Goal: Information Seeking & Learning: Learn about a topic

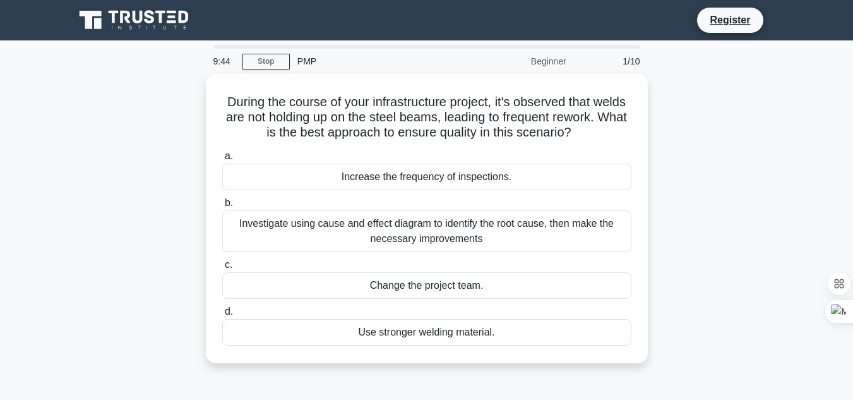
click at [200, 112] on div "During the course of your infrastructure project, it's observed that welds are …" at bounding box center [427, 226] width 720 height 304
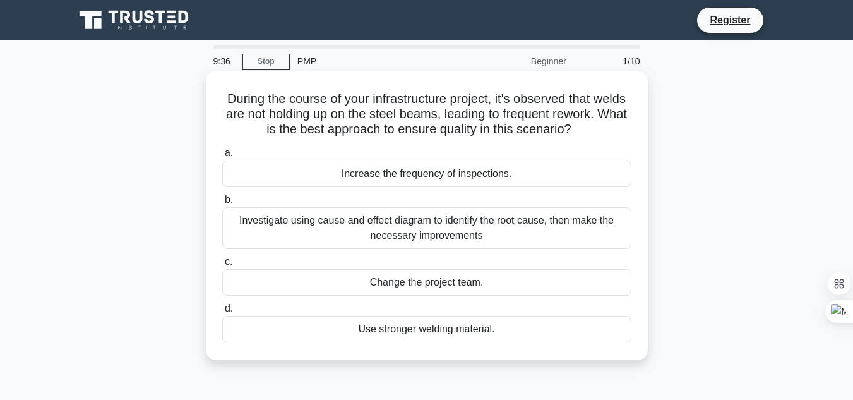
click at [407, 179] on div "Increase the frequency of inspections." at bounding box center [426, 173] width 409 height 27
click at [222, 157] on input "a. Increase the frequency of inspections." at bounding box center [222, 153] width 0 height 8
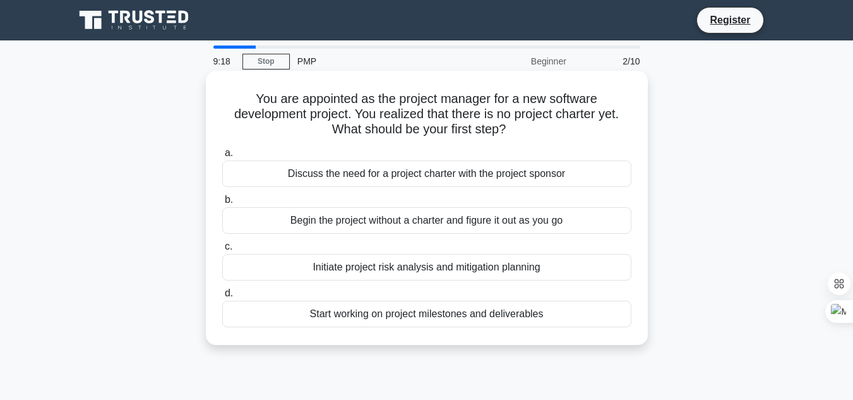
click at [427, 322] on div "Start working on project milestones and deliverables" at bounding box center [426, 314] width 409 height 27
click at [222, 297] on input "d. Start working on project milestones and deliverables" at bounding box center [222, 293] width 0 height 8
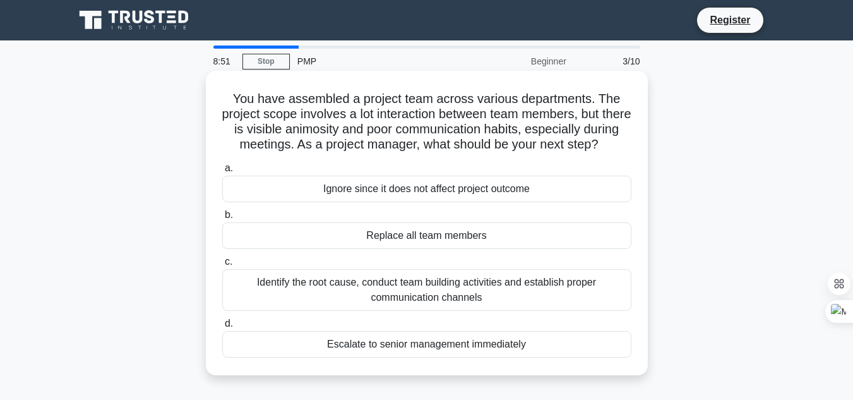
click at [449, 305] on div "Identify the root cause, conduct team building activities and establish proper …" at bounding box center [426, 290] width 409 height 42
click at [222, 266] on input "c. Identify the root cause, conduct team building activities and establish prop…" at bounding box center [222, 262] width 0 height 8
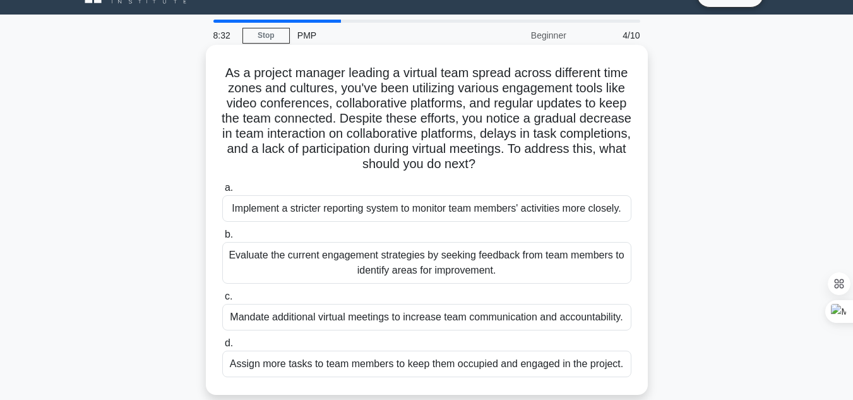
scroll to position [27, 0]
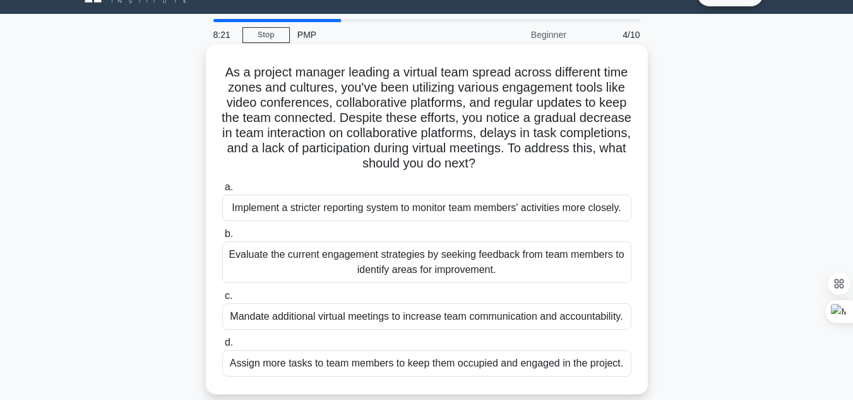
click at [475, 256] on div "Evaluate the current engagement strategies by seeking feedback from team member…" at bounding box center [426, 262] width 409 height 42
click at [222, 238] on input "b. Evaluate the current engagement strategies by seeking feedback from team mem…" at bounding box center [222, 234] width 0 height 8
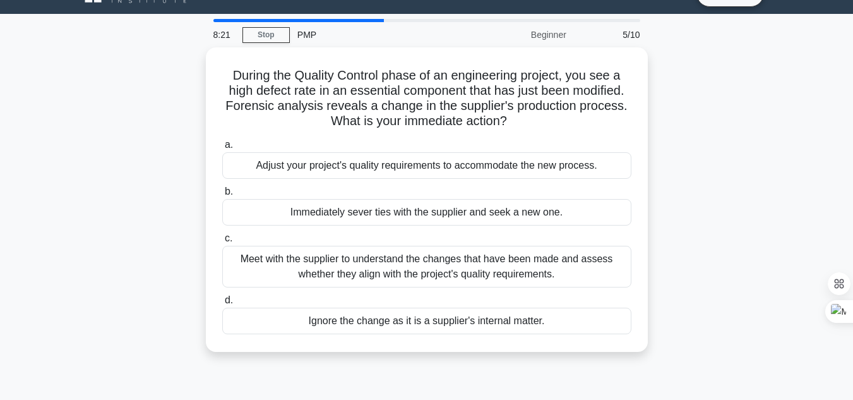
scroll to position [0, 0]
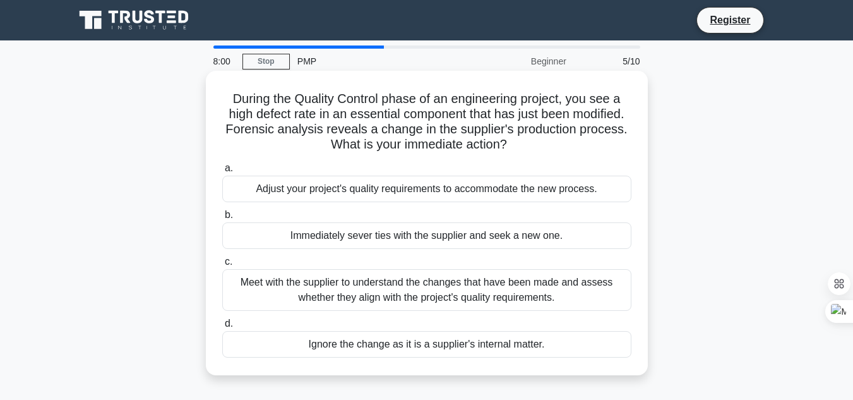
click at [461, 290] on div "Meet with the supplier to understand the changes that have been made and assess…" at bounding box center [426, 290] width 409 height 42
click at [222, 266] on input "c. Meet with the supplier to understand the changes that have been made and ass…" at bounding box center [222, 262] width 0 height 8
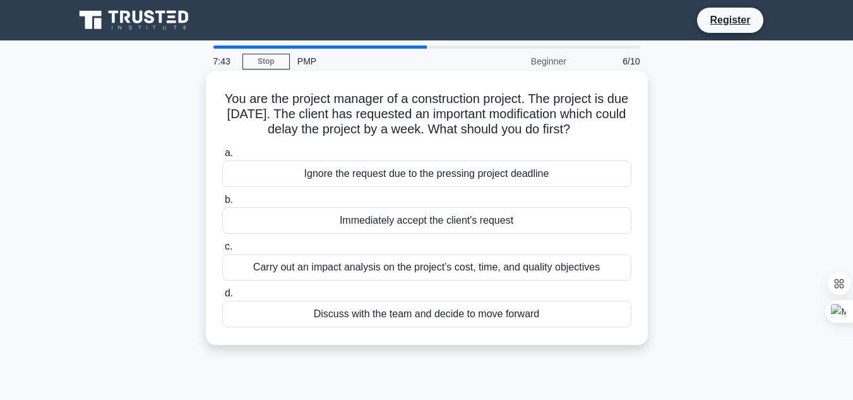
click at [465, 311] on div "Discuss with the team and decide to move forward" at bounding box center [426, 314] width 409 height 27
click at [222, 297] on input "d. Discuss with the team and decide to move forward" at bounding box center [222, 293] width 0 height 8
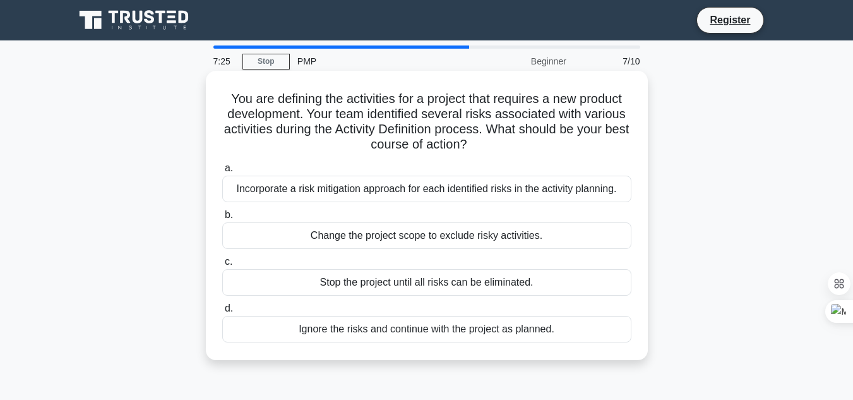
click at [407, 184] on div "Incorporate a risk mitigation approach for each identified risks in the activit…" at bounding box center [426, 189] width 409 height 27
click at [222, 172] on input "a. Incorporate a risk mitigation approach for each identified risks in the acti…" at bounding box center [222, 168] width 0 height 8
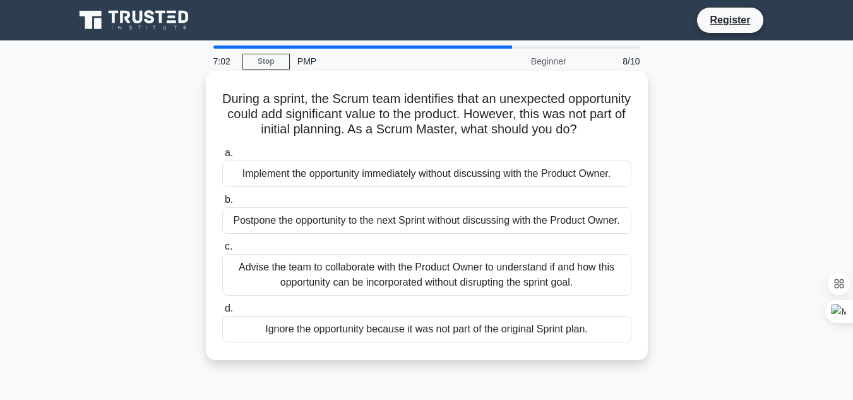
click at [427, 295] on div "Advise the team to collaborate with the Product Owner to understand if and how …" at bounding box center [426, 275] width 409 height 42
click at [222, 251] on input "c. Advise the team to collaborate with the Product Owner to understand if and h…" at bounding box center [222, 246] width 0 height 8
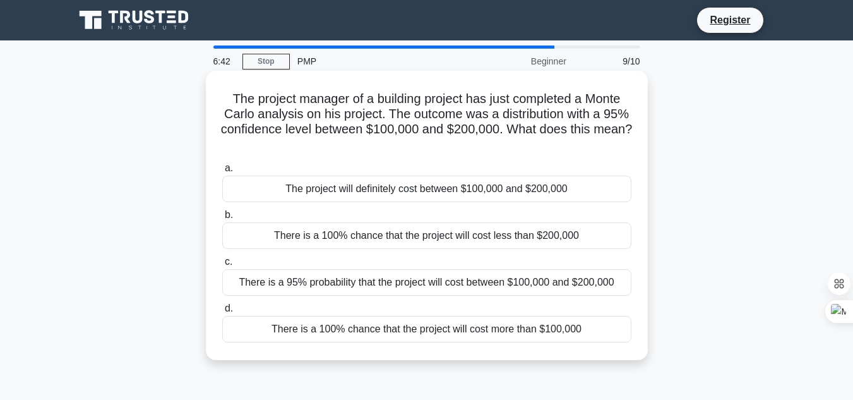
click at [447, 288] on div "There is a 95% probability that the project will cost between $100,000 and $200…" at bounding box center [426, 282] width 409 height 27
click at [222, 266] on input "c. There is a 95% probability that the project will cost between $100,000 and $…" at bounding box center [222, 262] width 0 height 8
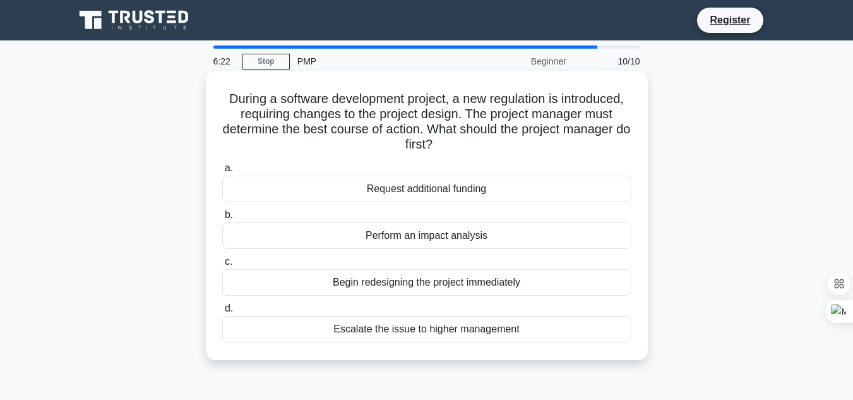
click at [492, 233] on div "Perform an impact analysis" at bounding box center [426, 235] width 409 height 27
click at [222, 219] on input "b. Perform an impact analysis" at bounding box center [222, 215] width 0 height 8
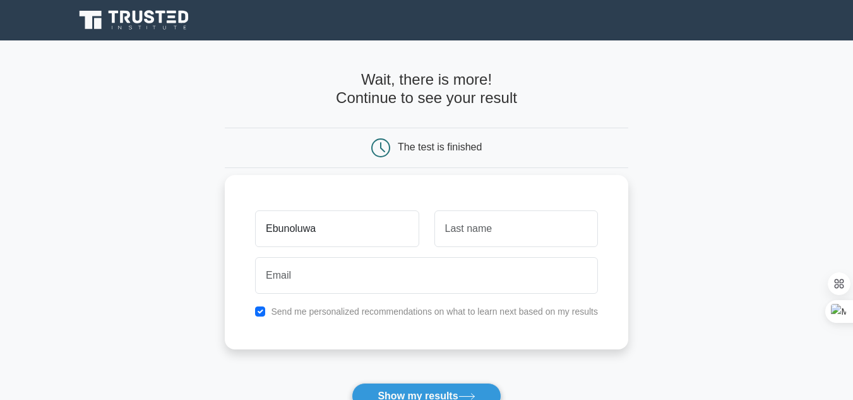
type input "Ebunoluwa"
click at [469, 242] on input "text" at bounding box center [516, 228] width 164 height 37
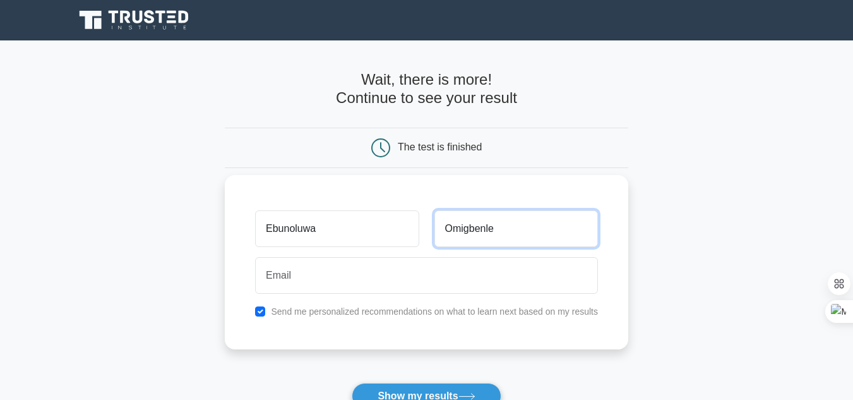
type input "Omigbenle"
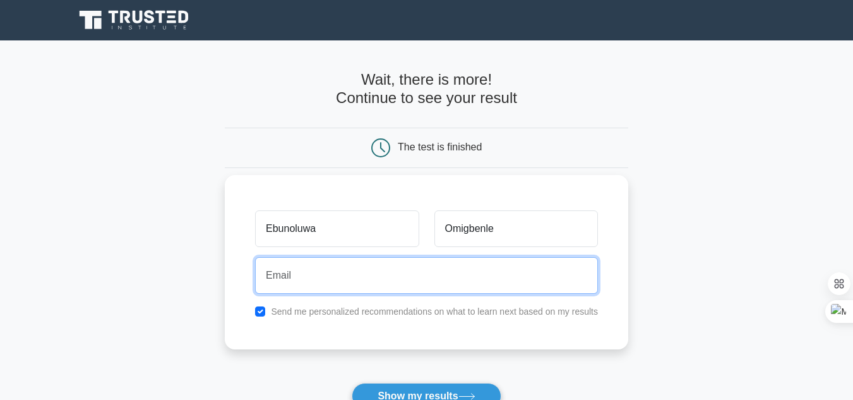
click at [411, 277] on input "email" at bounding box center [426, 275] width 343 height 37
type input "omigbenleebunoluwa@gmail.com"
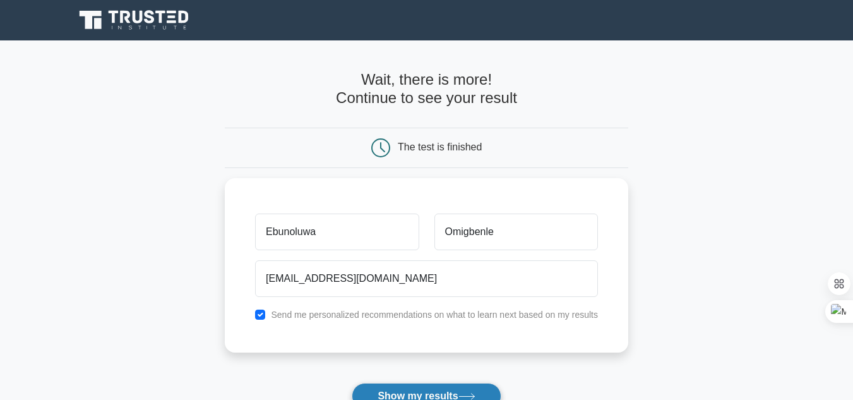
click at [408, 389] on button "Show my results" at bounding box center [426, 396] width 149 height 27
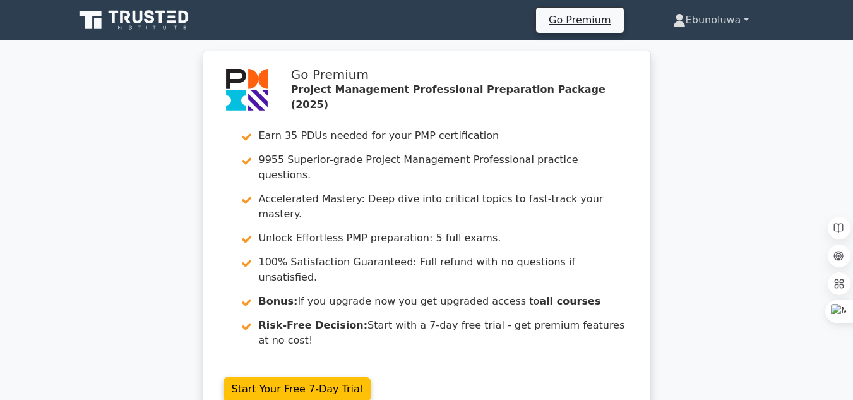
click at [737, 16] on link "Ebunoluwa" at bounding box center [711, 20] width 136 height 25
click at [748, 16] on link "Ebunoluwa" at bounding box center [711, 20] width 136 height 25
click at [748, 21] on link "Ebunoluwa" at bounding box center [711, 20] width 136 height 25
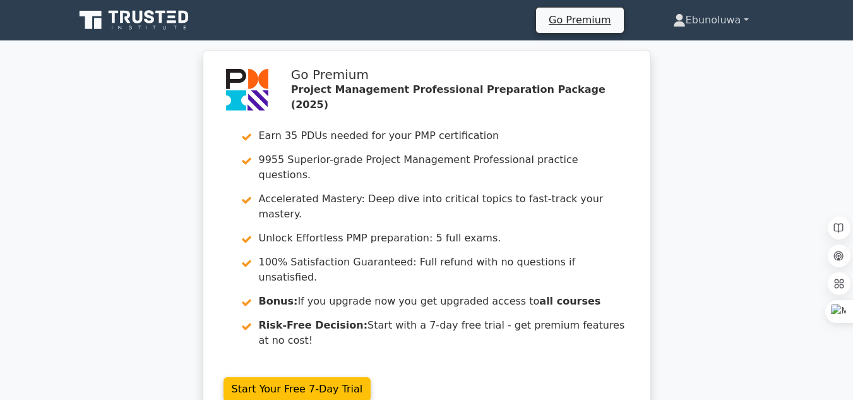
click at [728, 23] on link "Ebunoluwa" at bounding box center [711, 20] width 136 height 25
click at [451, 28] on div "Go Premium Ebunoluwa Profile Settings Profile Settings Go Premium Ebunoluwa Pro…" at bounding box center [492, 20] width 573 height 27
click at [705, 17] on link "Ebunoluwa" at bounding box center [711, 20] width 136 height 25
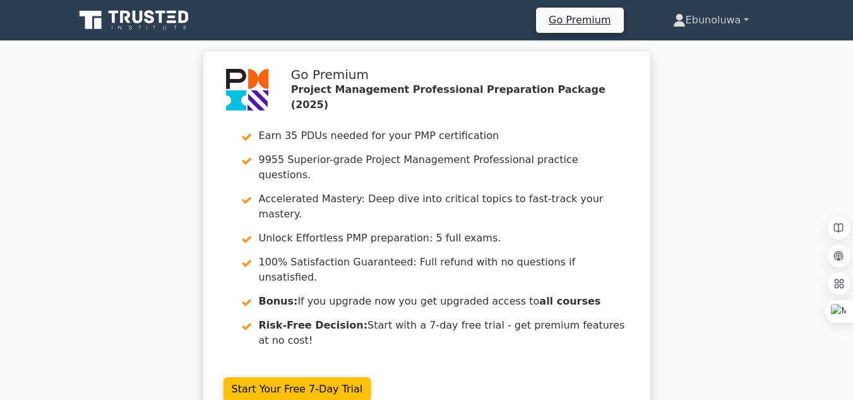
drag, startPoint x: 705, startPoint y: 17, endPoint x: 679, endPoint y: 20, distance: 26.1
click at [679, 20] on link "Ebunoluwa" at bounding box center [711, 20] width 136 height 25
click at [679, 20] on icon at bounding box center [679, 17] width 7 height 7
click at [715, 18] on link "Ebunoluwa" at bounding box center [711, 20] width 136 height 25
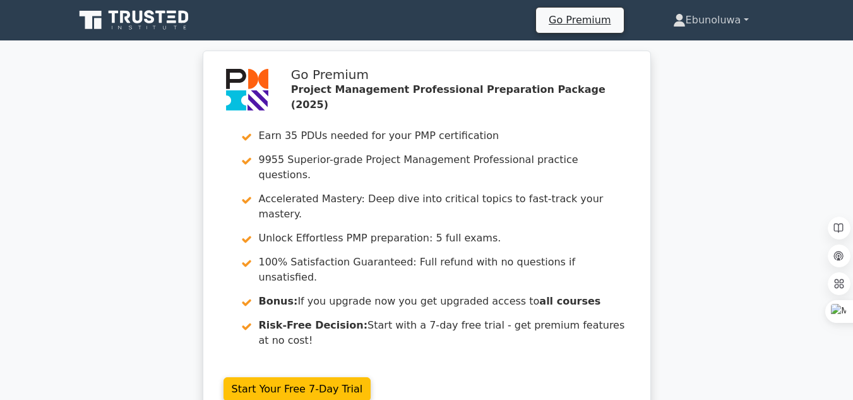
drag, startPoint x: 715, startPoint y: 18, endPoint x: 747, endPoint y: 18, distance: 31.6
click at [747, 18] on link "Ebunoluwa" at bounding box center [711, 20] width 136 height 25
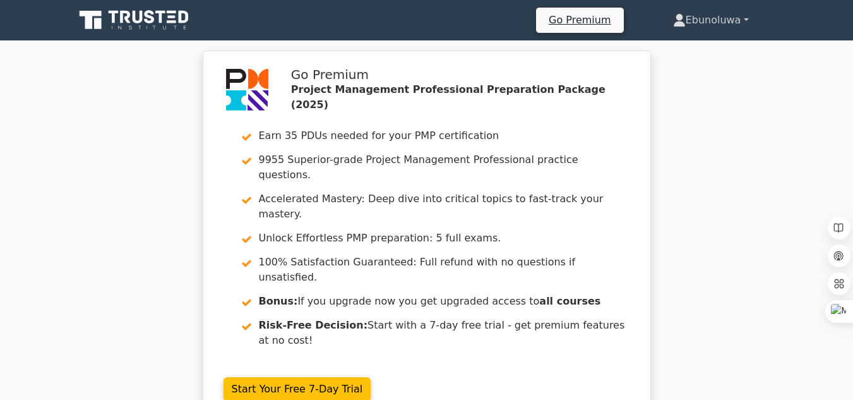
click at [747, 18] on link "Ebunoluwa" at bounding box center [711, 20] width 136 height 25
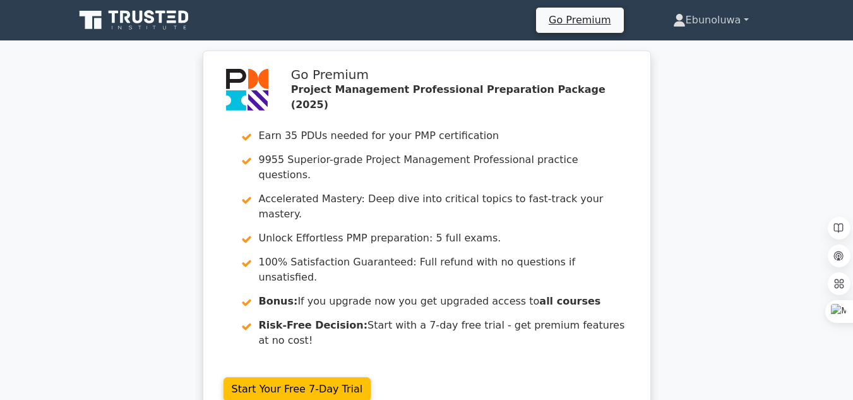
click at [746, 19] on link "Ebunoluwa" at bounding box center [711, 20] width 136 height 25
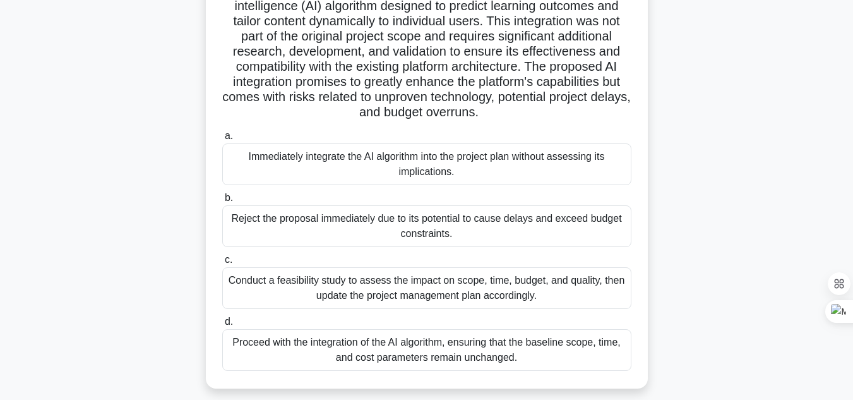
scroll to position [282, 0]
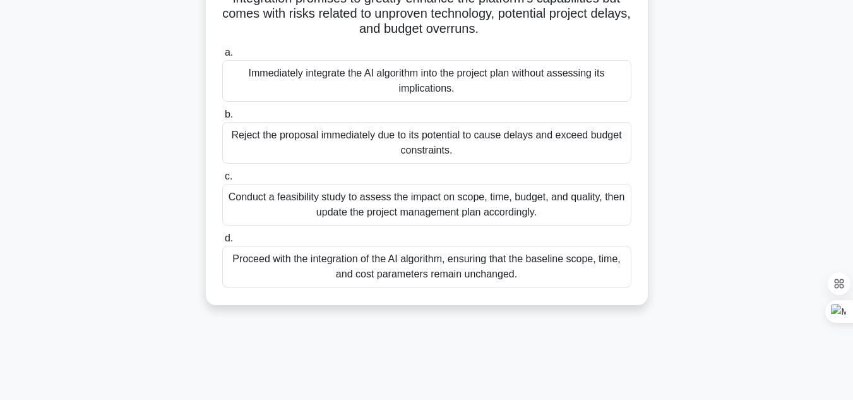
click at [555, 150] on div "Reject the proposal immediately due to its potential to cause delays and exceed…" at bounding box center [426, 143] width 409 height 42
click at [222, 119] on input "b. Reject the proposal immediately due to its potential to cause delays and exc…" at bounding box center [222, 114] width 0 height 8
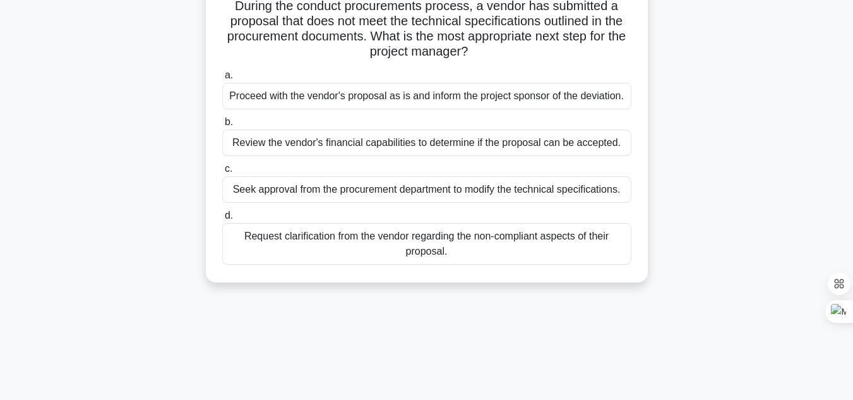
scroll to position [97, 0]
click at [303, 313] on div "8:22 Stop PMP Beginner 2/10 During the conduct procurements process, a vendor h…" at bounding box center [427, 264] width 720 height 631
